Goal: Navigation & Orientation: Find specific page/section

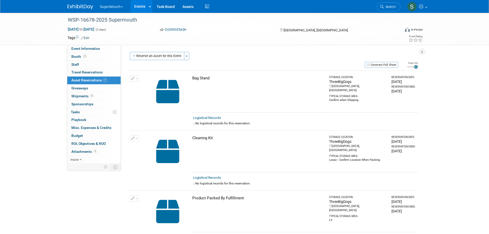
click at [108, 6] on button "SuperMouth" at bounding box center [114, 5] width 30 height 11
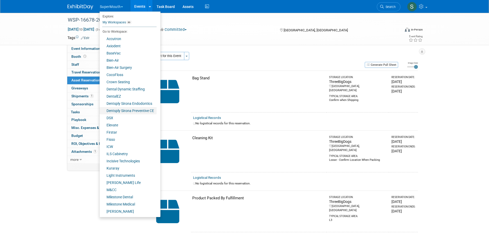
click at [123, 109] on link "Dentsply Sirona Preventive CE" at bounding box center [128, 110] width 57 height 7
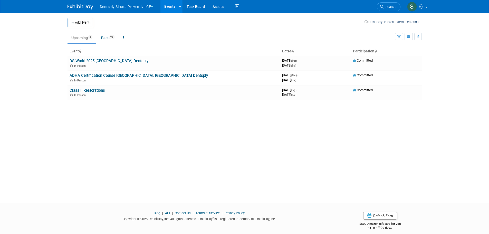
click at [119, 60] on link "DS World 2025 Las Vegas Dentsply" at bounding box center [109, 60] width 79 height 5
